Goal: Information Seeking & Learning: Learn about a topic

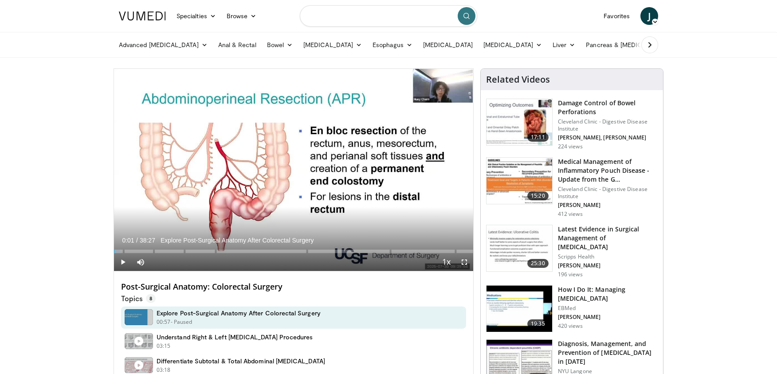
click at [360, 23] on input "Search topics, interventions" at bounding box center [388, 15] width 177 height 21
type input "********"
click at [468, 17] on icon "submit" at bounding box center [466, 15] width 7 height 7
click at [198, 17] on link "Specialties" at bounding box center [196, 16] width 50 height 18
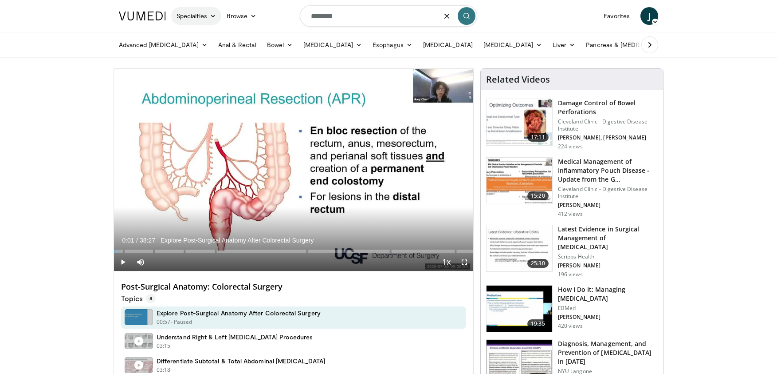
click at [194, 15] on link "Specialties" at bounding box center [196, 16] width 50 height 18
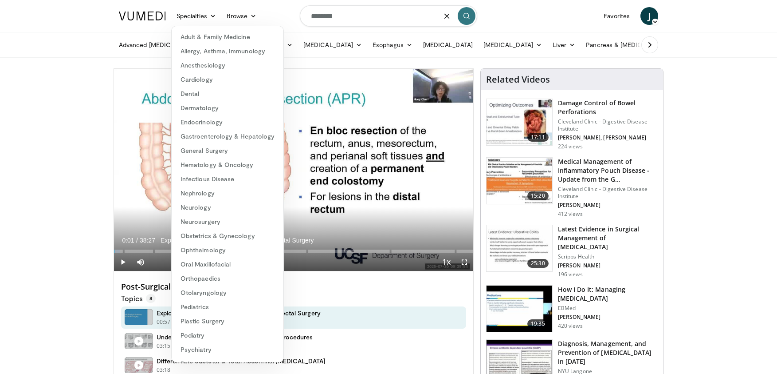
click at [114, 47] on div "Advanced [MEDICAL_DATA] Anti-Reflux [MEDICAL_DATA] Procedures [PERSON_NAME][MED…" at bounding box center [389, 44] width 550 height 25
